Goal: Information Seeking & Learning: Learn about a topic

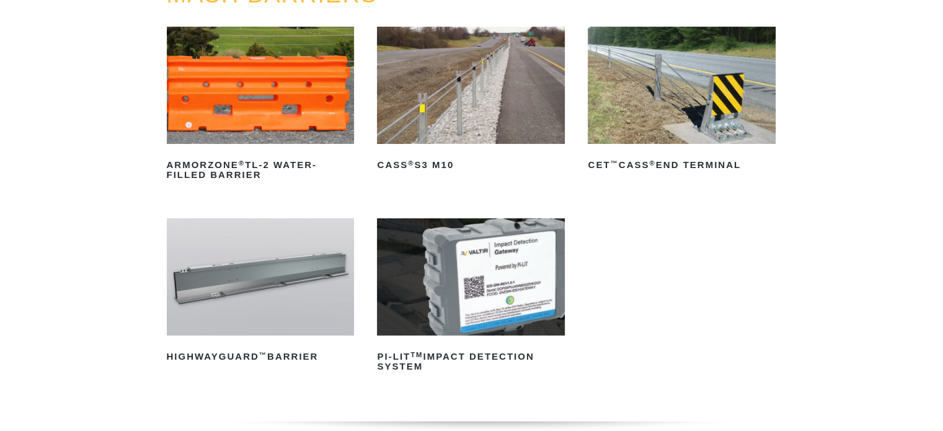
scroll to position [186, 0]
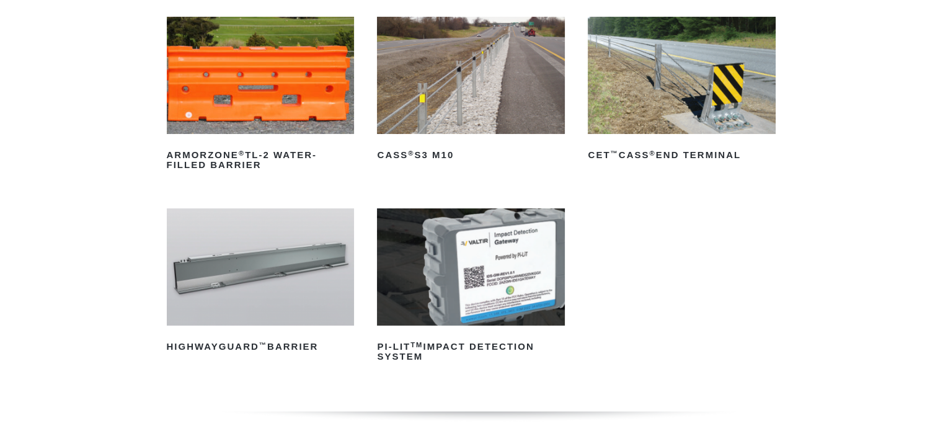
click at [707, 83] on img at bounding box center [682, 75] width 188 height 117
click at [435, 112] on img at bounding box center [471, 75] width 188 height 117
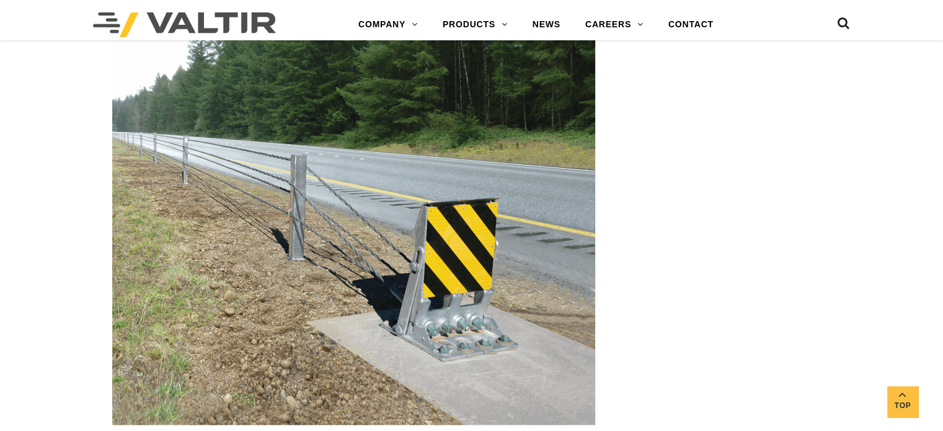
scroll to position [1736, 0]
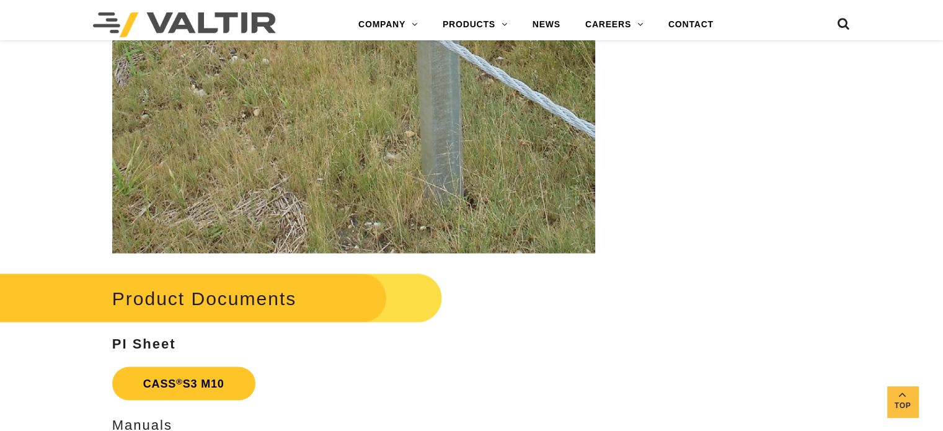
scroll to position [2605, 0]
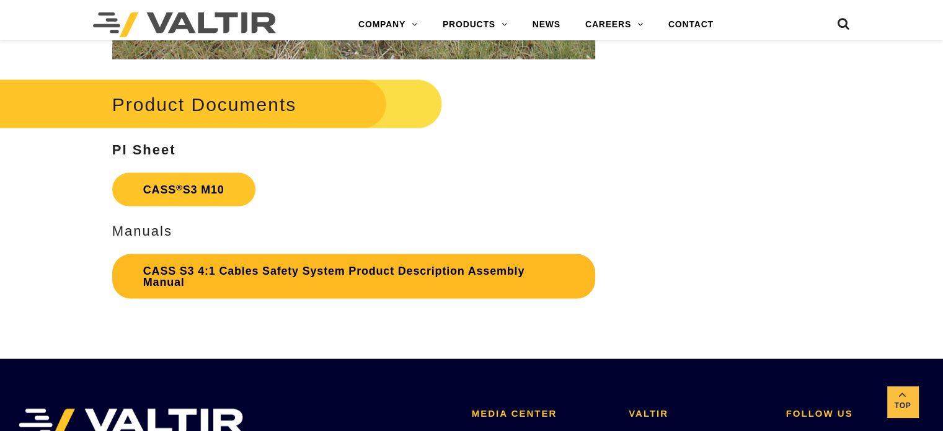
click at [206, 271] on link "CASS S3 4:1 Cables Safety System Product Description Assembly Manual" at bounding box center [353, 276] width 483 height 45
